Goal: Transaction & Acquisition: Purchase product/service

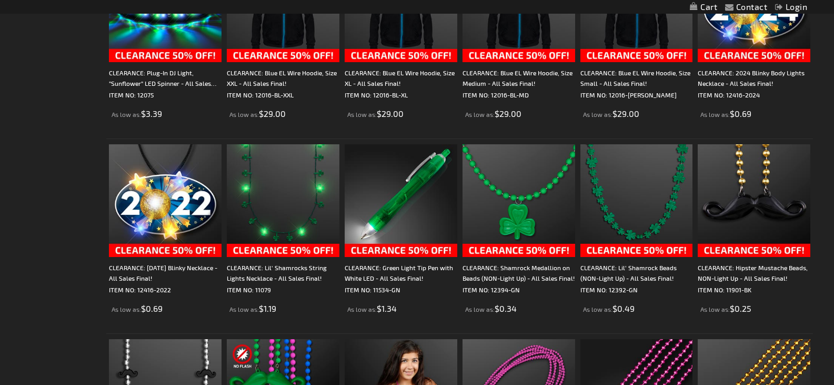
scroll to position [1441, 0]
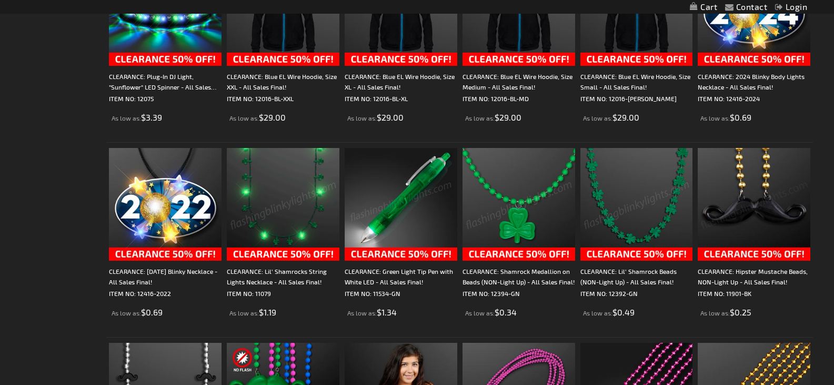
click at [296, 220] on img at bounding box center [283, 204] width 113 height 113
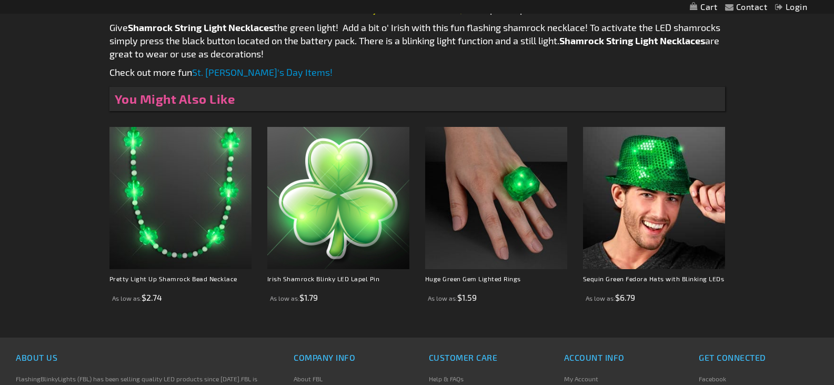
scroll to position [543, 0]
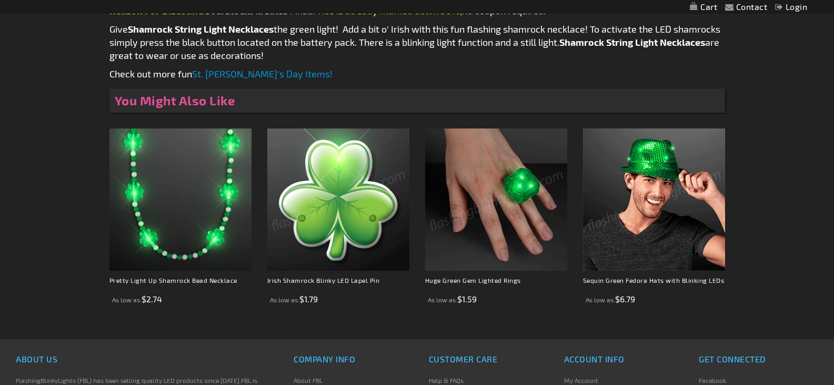
click at [352, 230] on img at bounding box center [338, 199] width 142 height 142
